Goal: Task Accomplishment & Management: Manage account settings

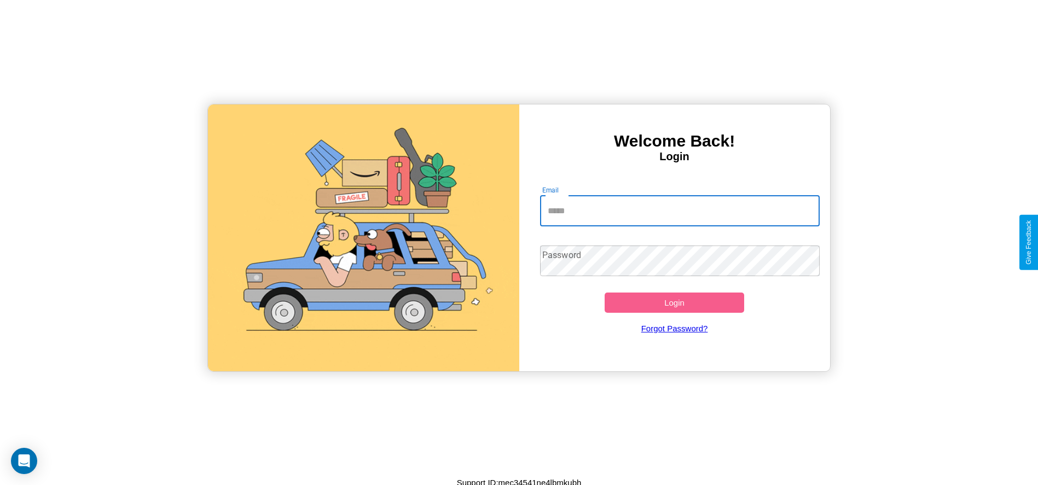
click at [679, 211] on input "Email" at bounding box center [680, 211] width 280 height 31
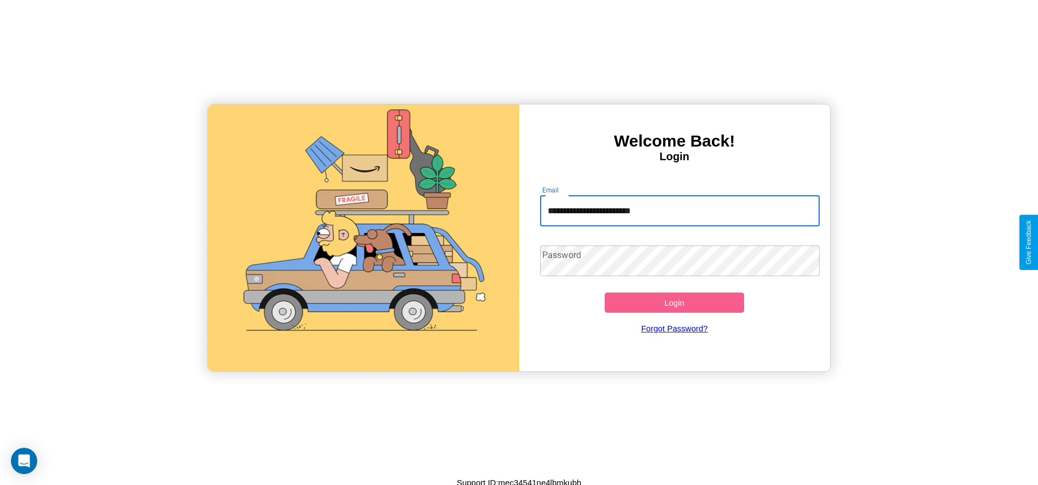
type input "**********"
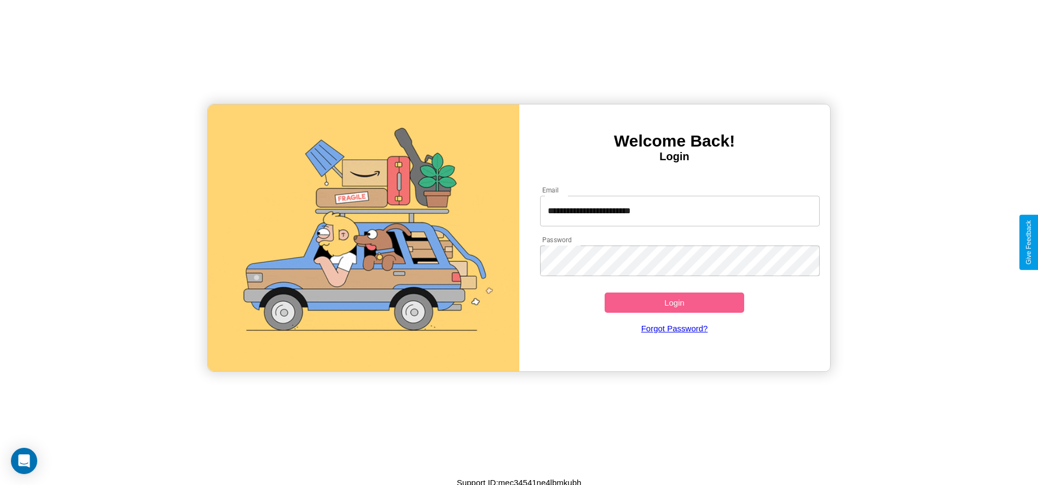
click at [674, 303] on button "Login" at bounding box center [675, 303] width 140 height 20
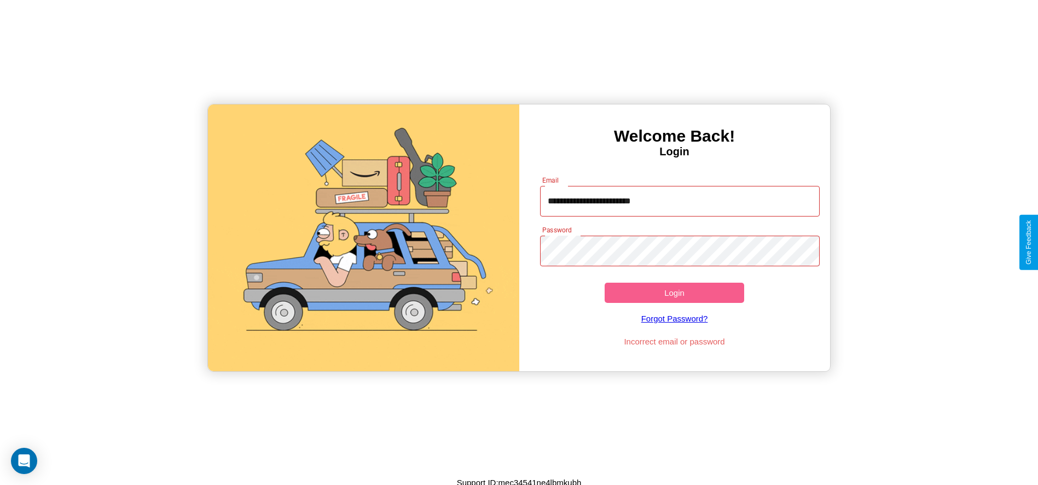
click at [674, 293] on button "Login" at bounding box center [675, 293] width 140 height 20
